Goal: Information Seeking & Learning: Learn about a topic

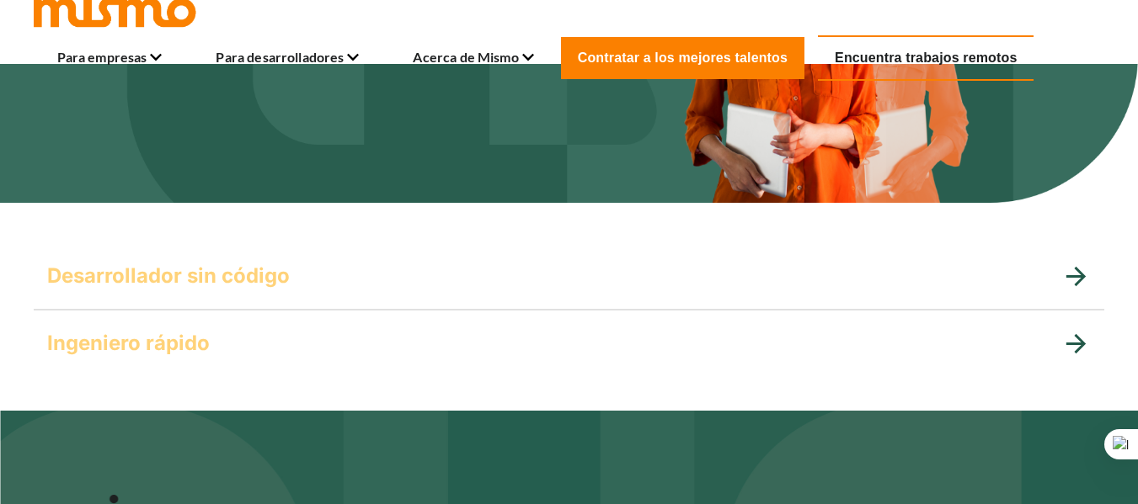
scroll to position [214, 0]
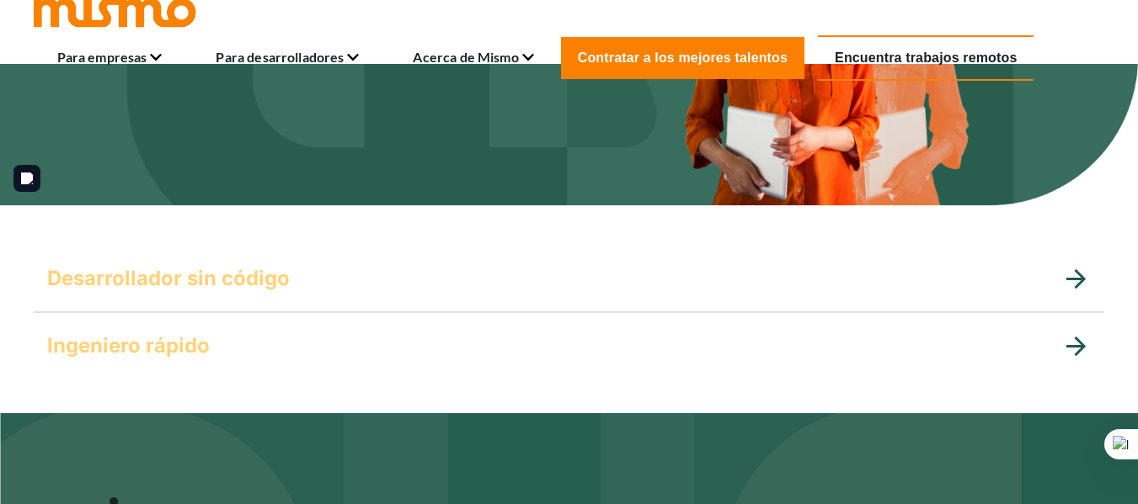
click at [896, 59] on font "Encuentra trabajos remotos" at bounding box center [925, 58] width 182 height 14
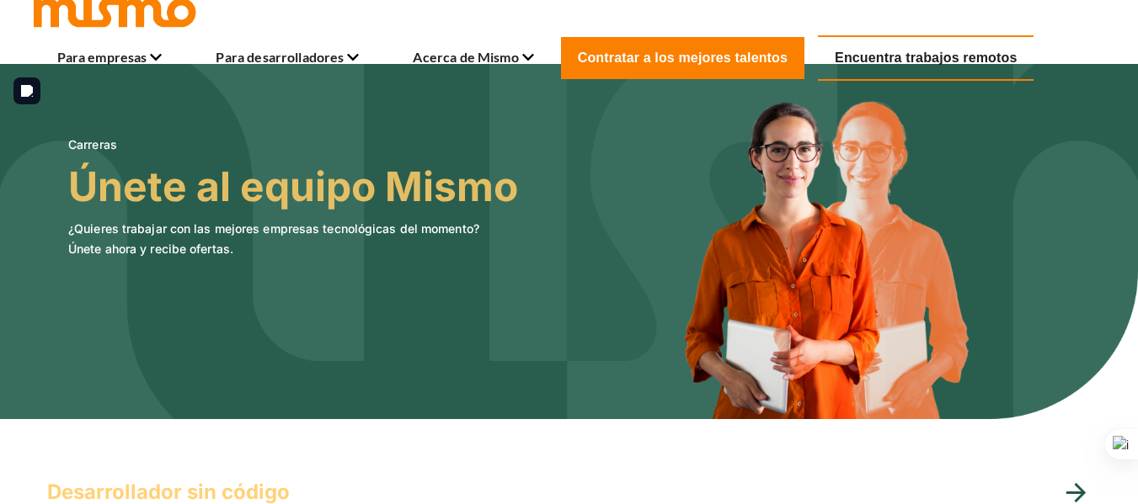
click at [555, 210] on img at bounding box center [569, 241] width 1138 height 355
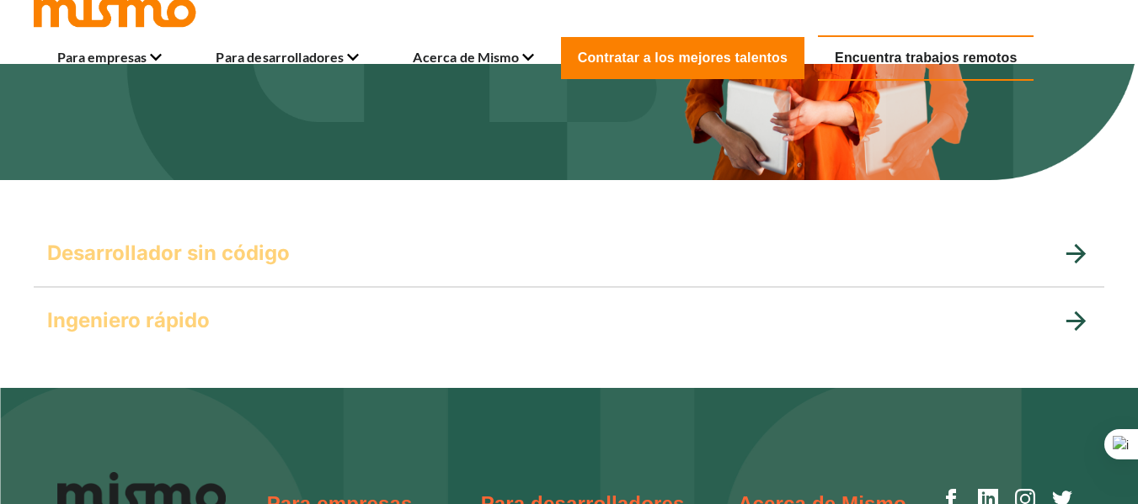
scroll to position [237, 0]
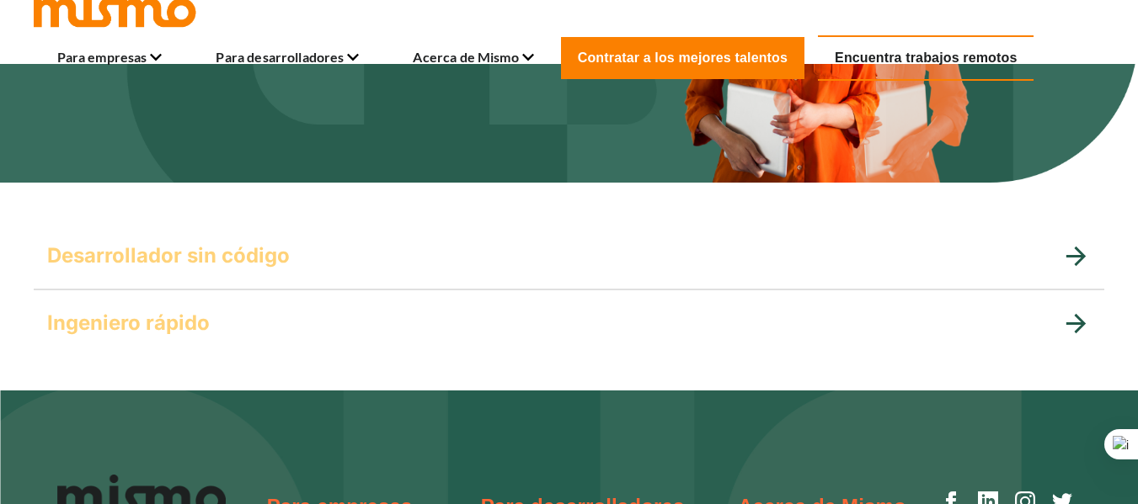
click at [525, 267] on div "Desarrollador sin código" at bounding box center [554, 256] width 1014 height 27
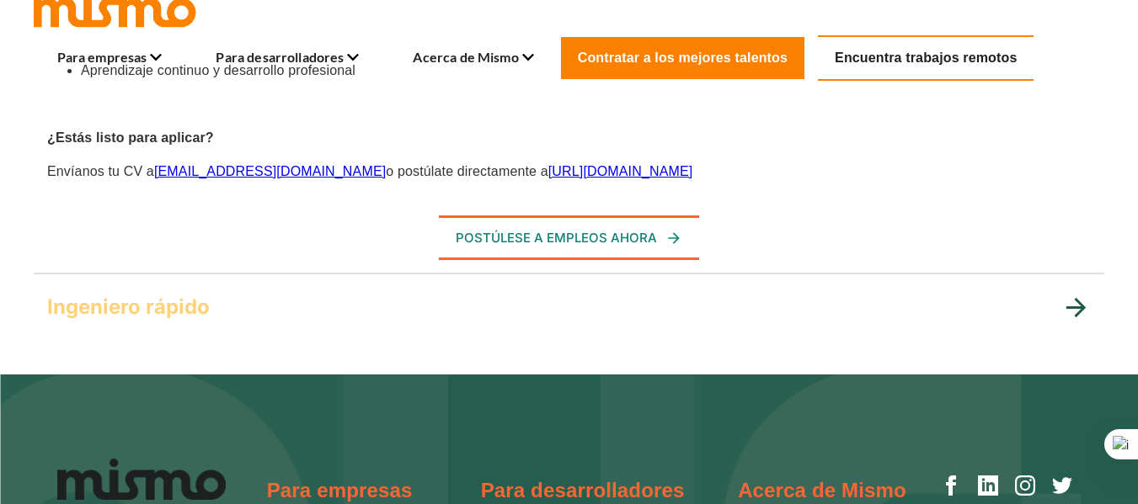
scroll to position [1133, 0]
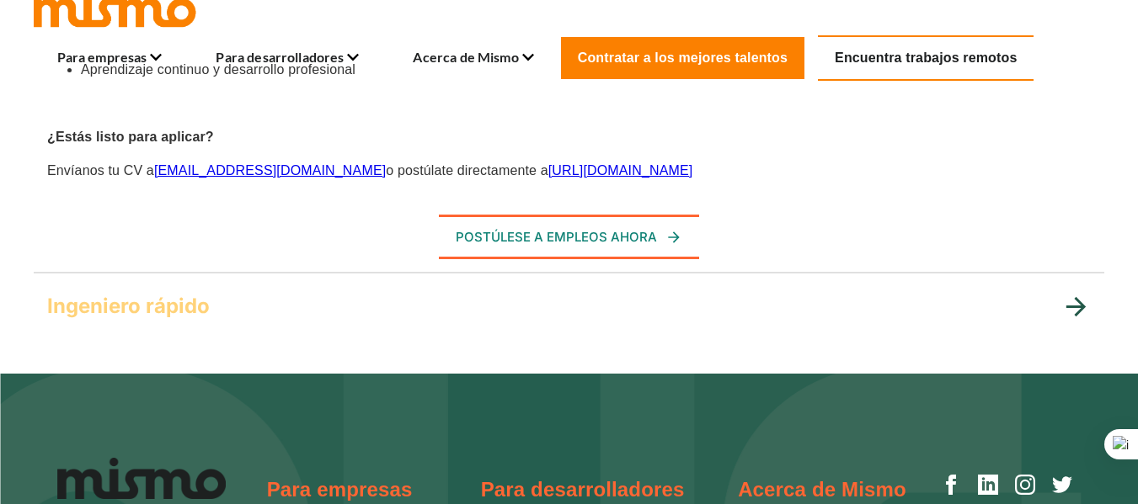
click at [163, 296] on font "Ingeniero rápido" at bounding box center [128, 306] width 163 height 24
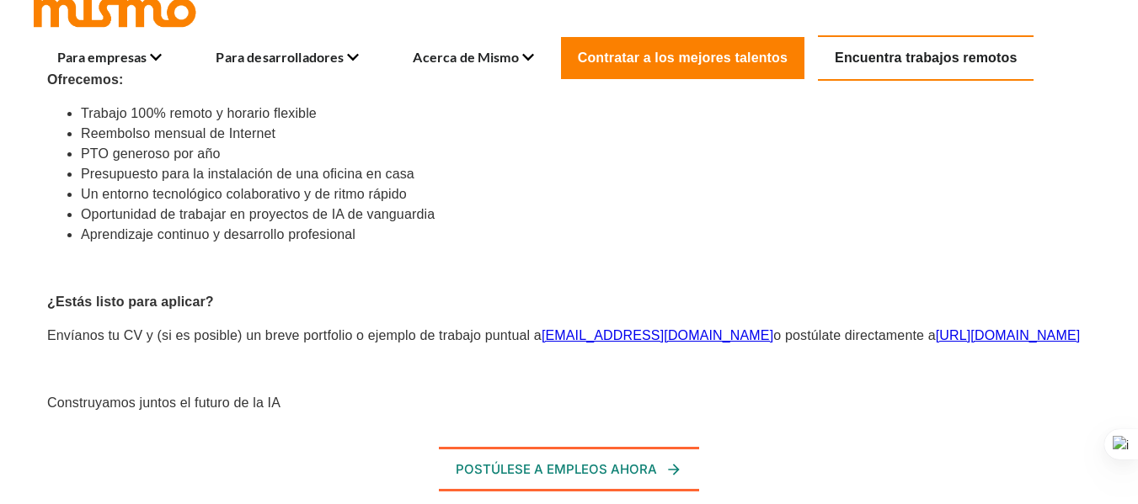
scroll to position [976, 0]
